Goal: Browse casually

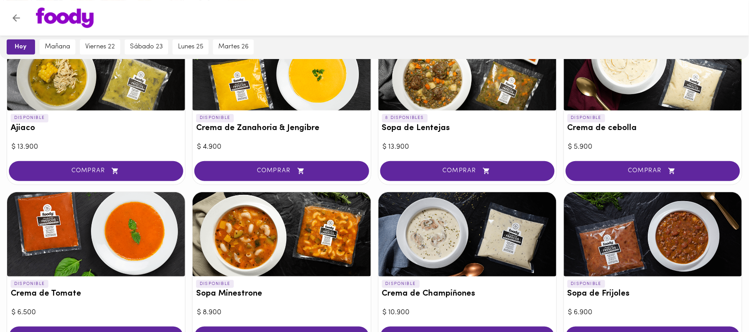
scroll to position [42, 0]
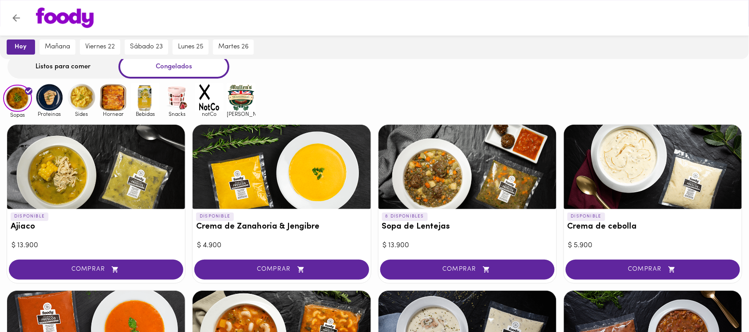
click at [50, 103] on img at bounding box center [49, 97] width 29 height 29
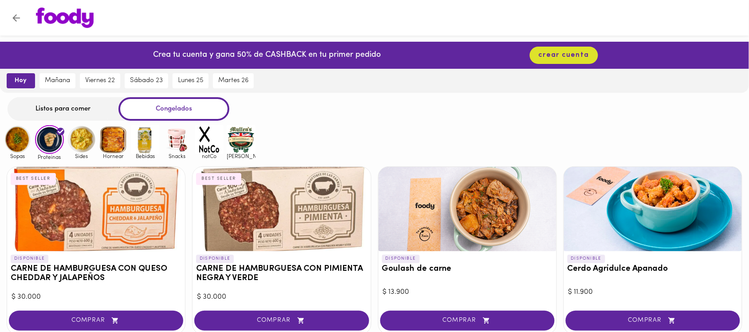
click at [22, 141] on img at bounding box center [17, 139] width 29 height 29
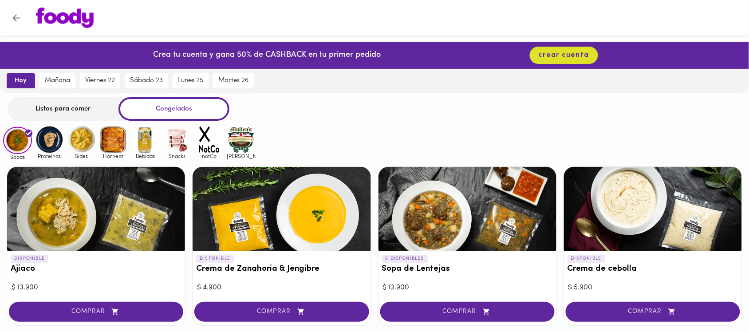
click at [83, 136] on img at bounding box center [81, 139] width 29 height 29
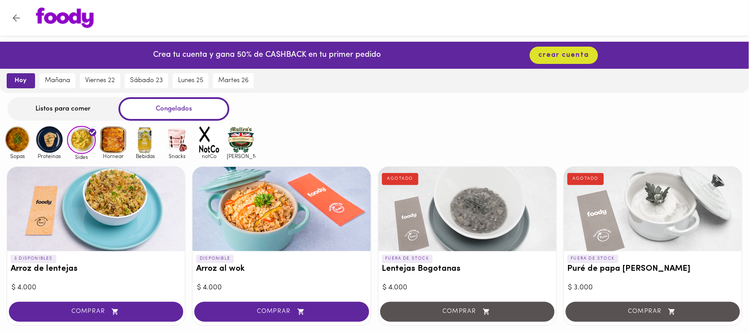
click at [115, 141] on img at bounding box center [113, 139] width 29 height 29
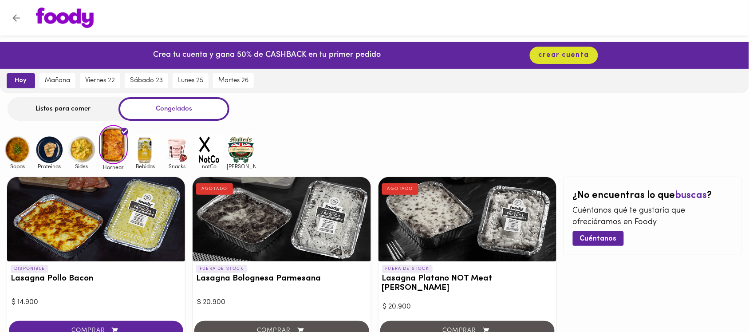
click at [12, 143] on img at bounding box center [17, 149] width 29 height 29
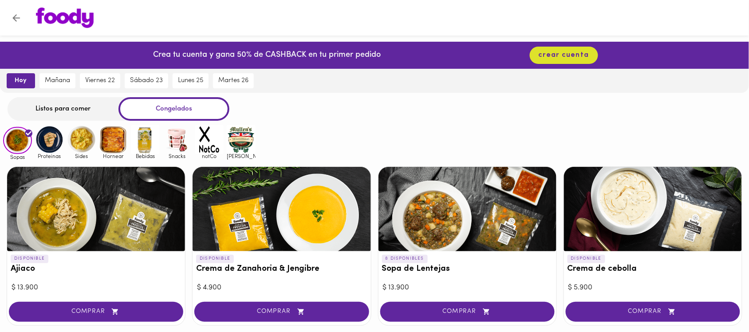
click at [173, 135] on img at bounding box center [177, 139] width 29 height 29
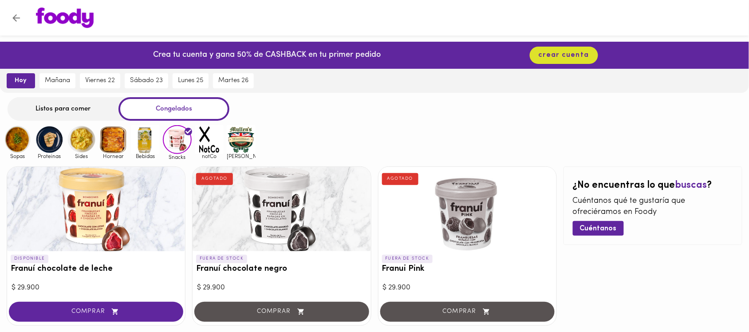
click at [16, 143] on img at bounding box center [17, 139] width 29 height 29
